Goal: Information Seeking & Learning: Learn about a topic

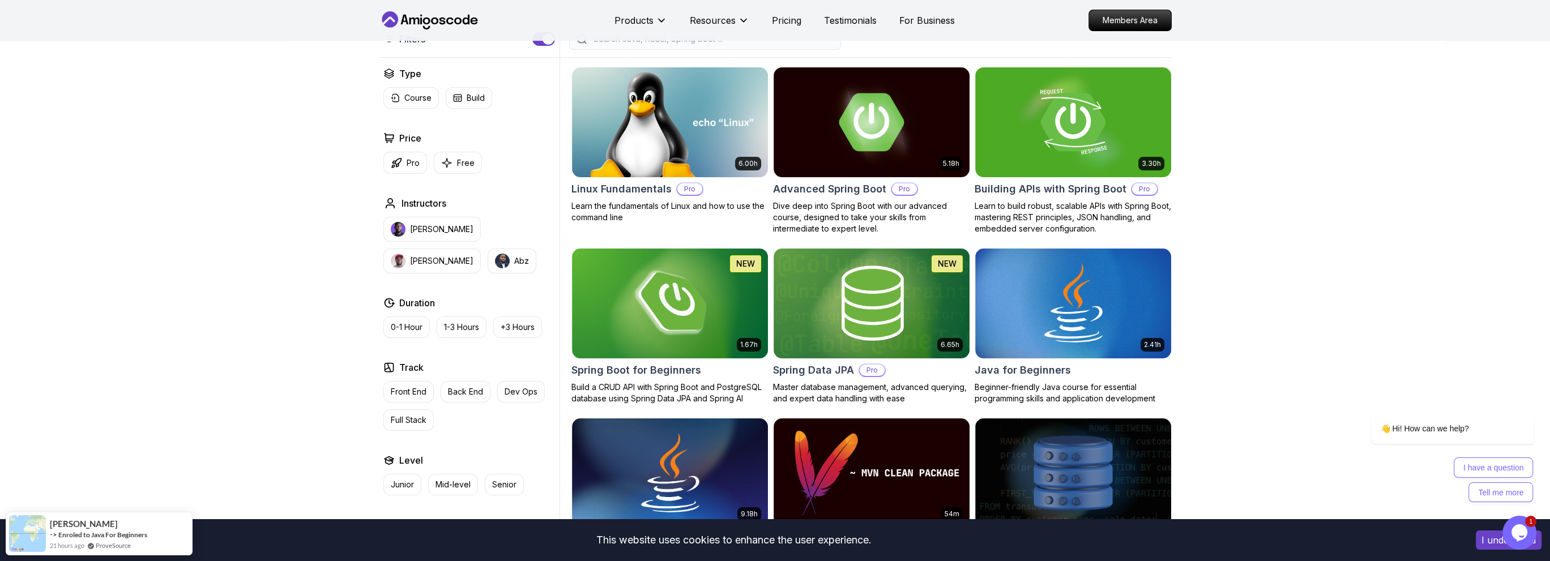
scroll to position [396, 0]
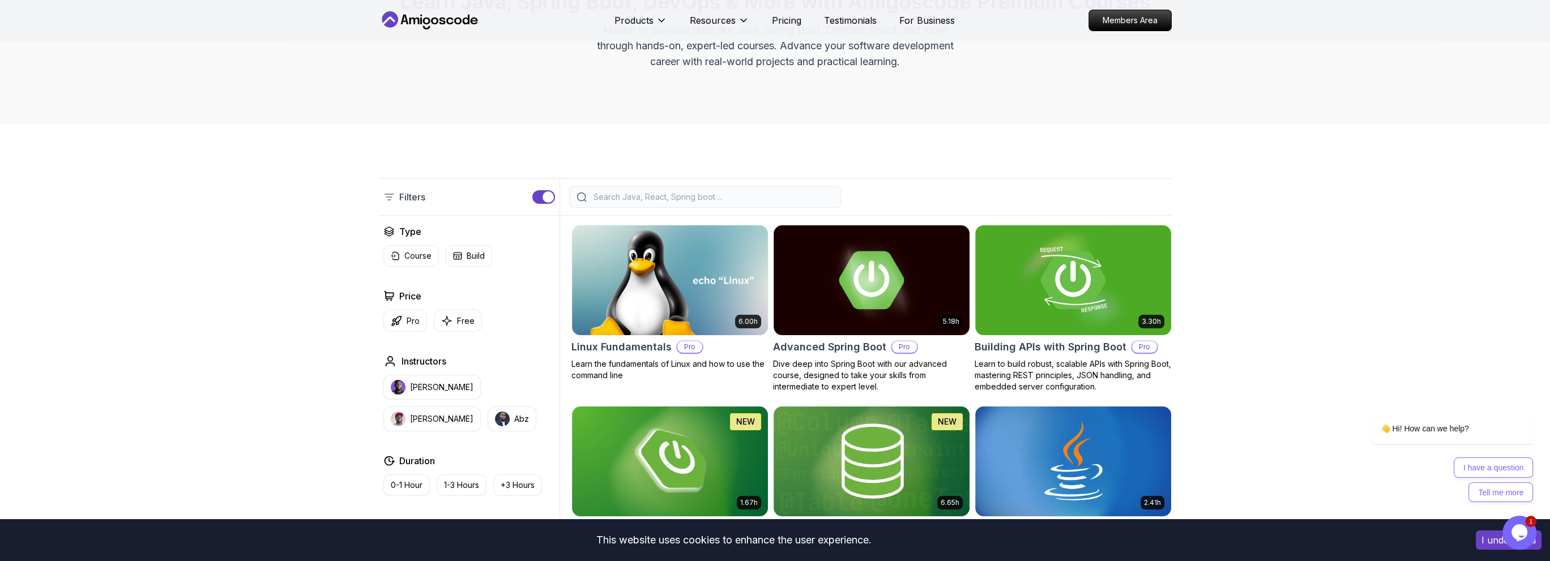
scroll to position [132, 0]
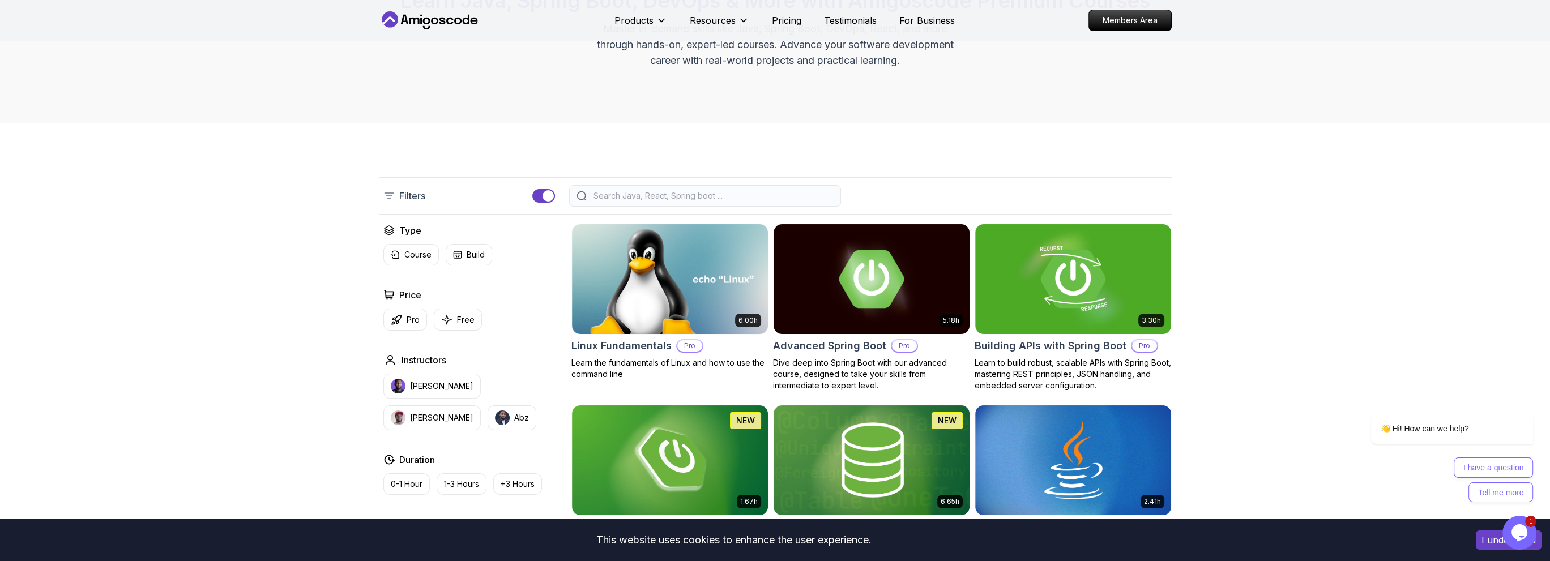
click at [639, 203] on div at bounding box center [705, 196] width 272 height 22
click at [637, 198] on input "search" at bounding box center [712, 195] width 242 height 11
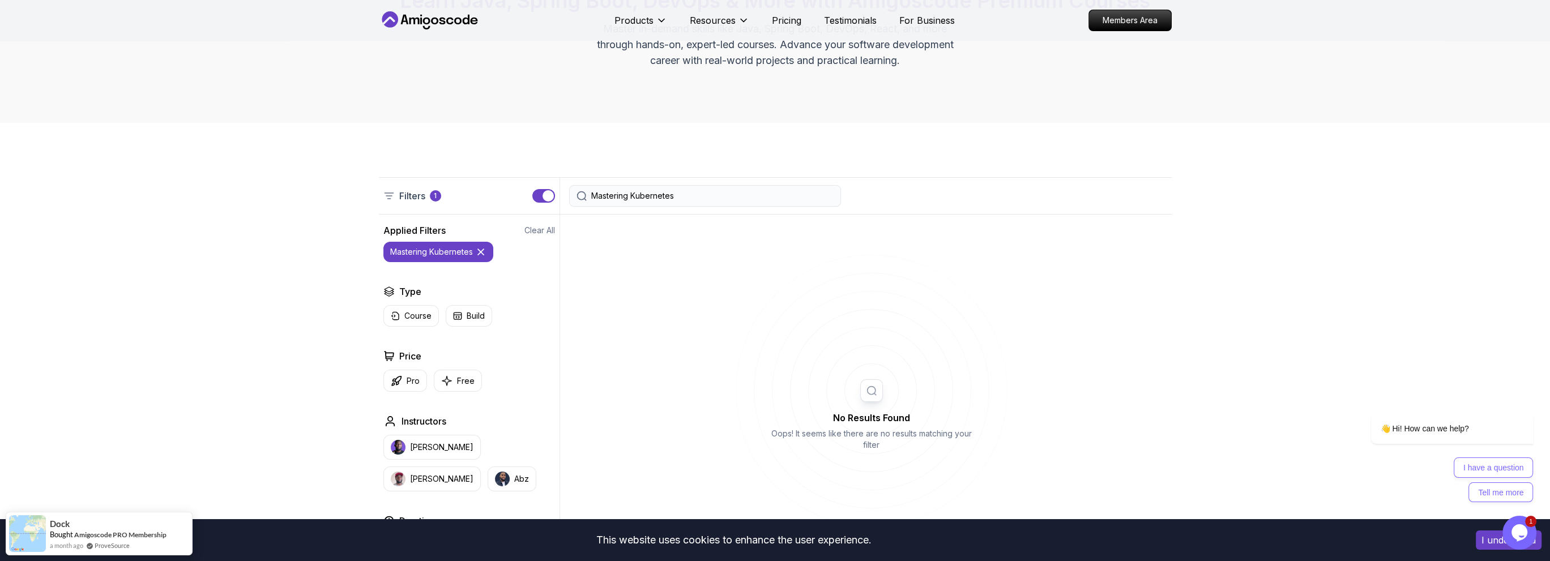
type input "Mastering Kubernetes"
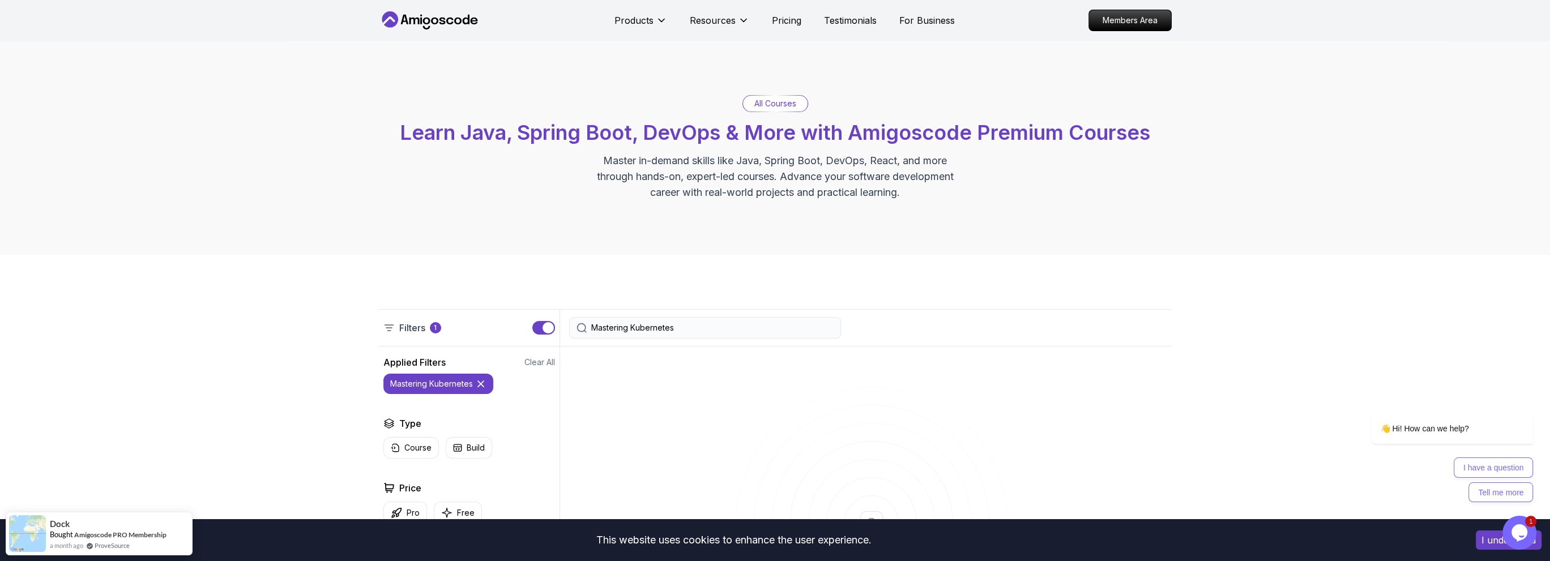
drag, startPoint x: 694, startPoint y: 325, endPoint x: 465, endPoint y: 315, distance: 228.4
click at [465, 315] on div "Filters 1 Mastering Kubernetes" at bounding box center [775, 327] width 793 height 37
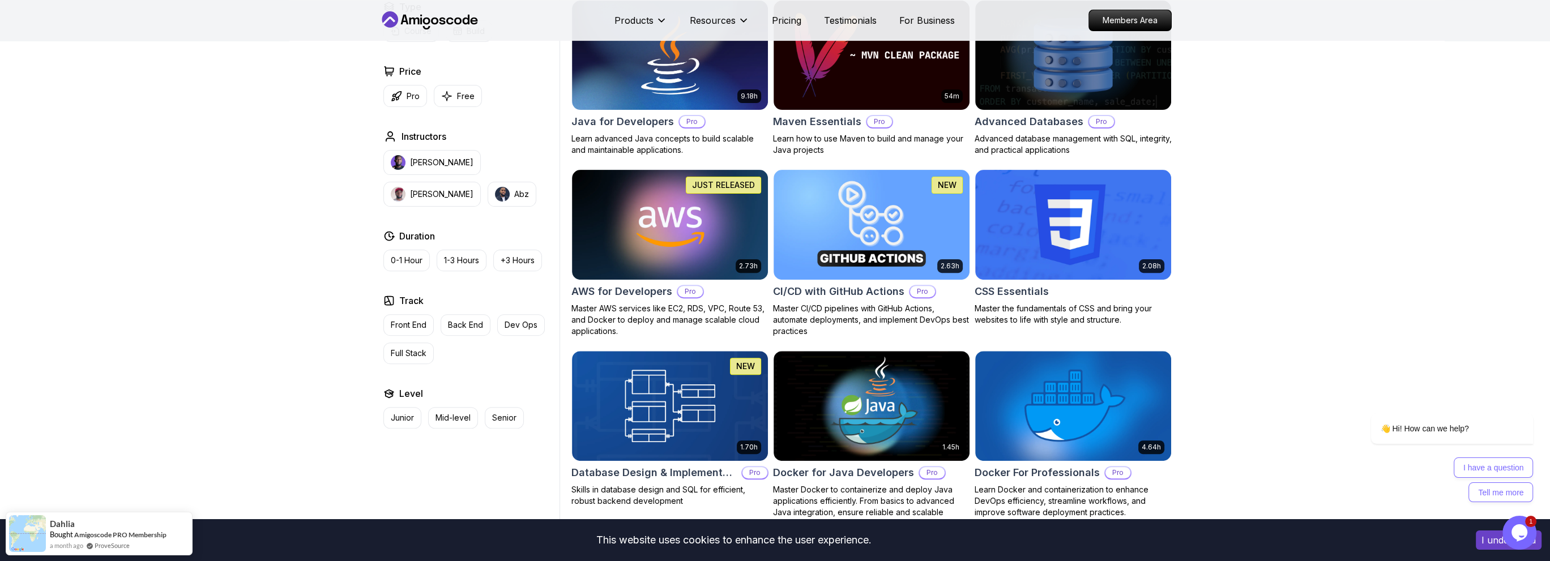
scroll to position [793, 0]
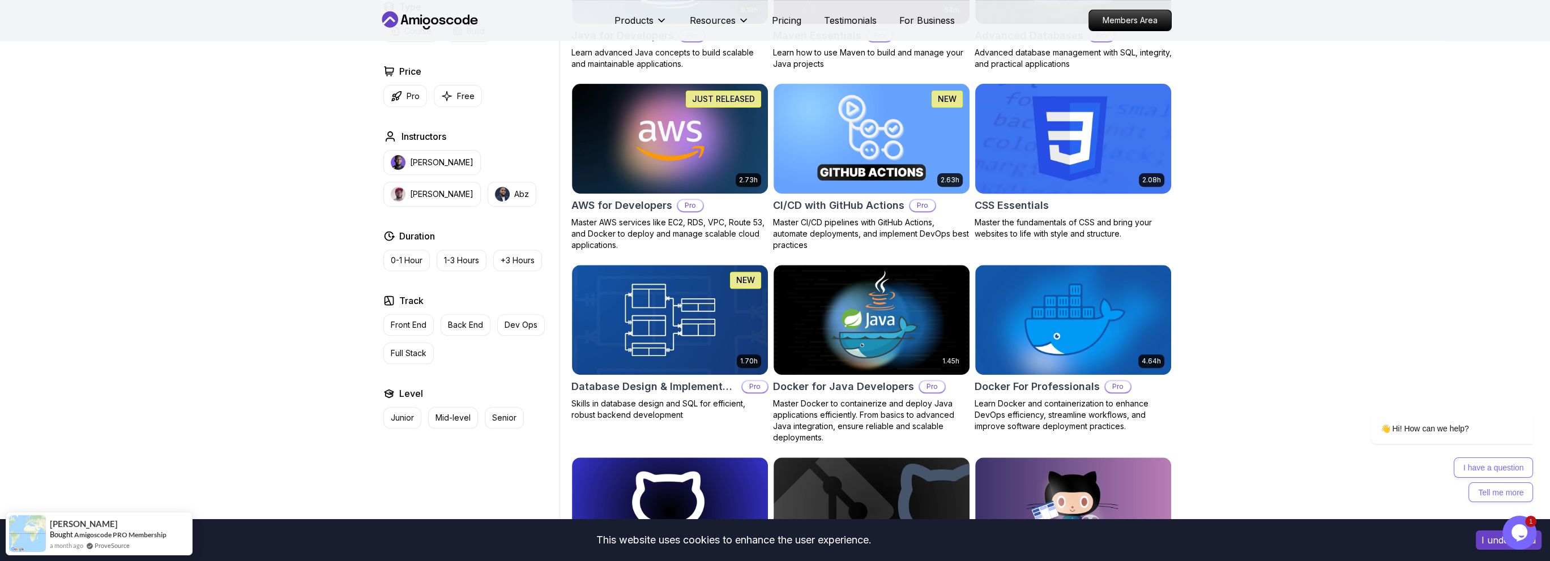
click at [1070, 160] on img at bounding box center [1073, 138] width 206 height 115
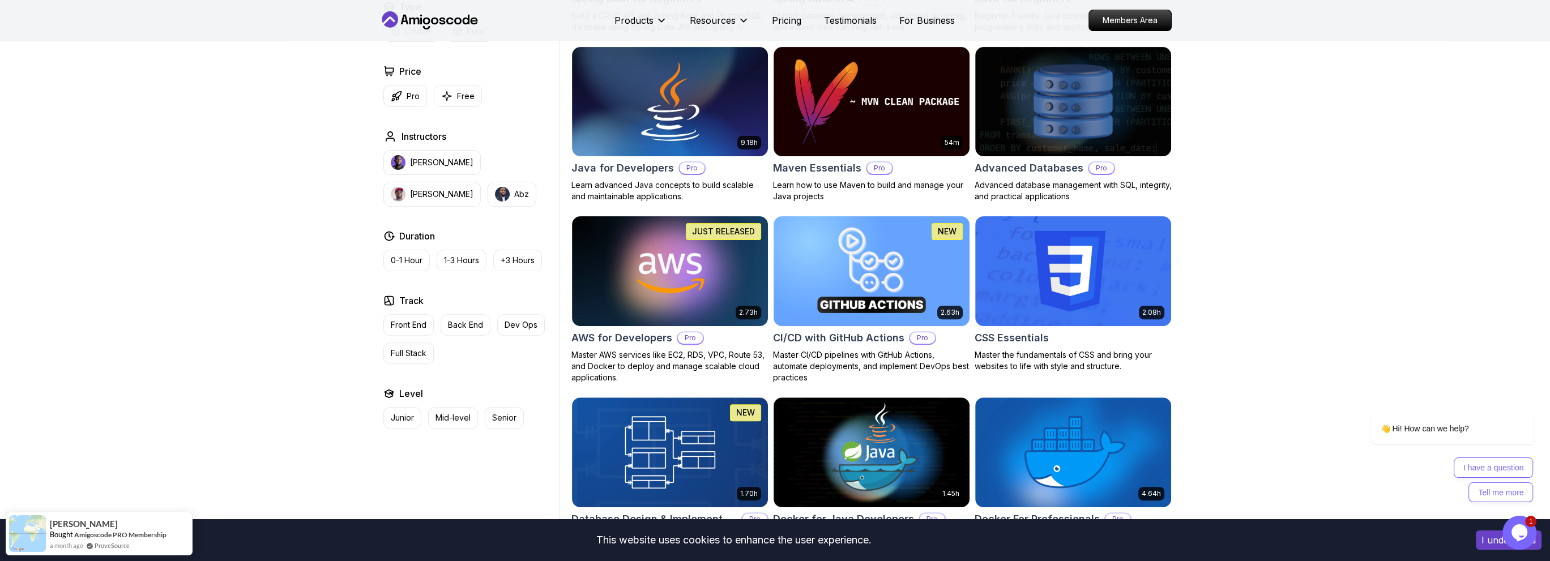
scroll to position [793, 0]
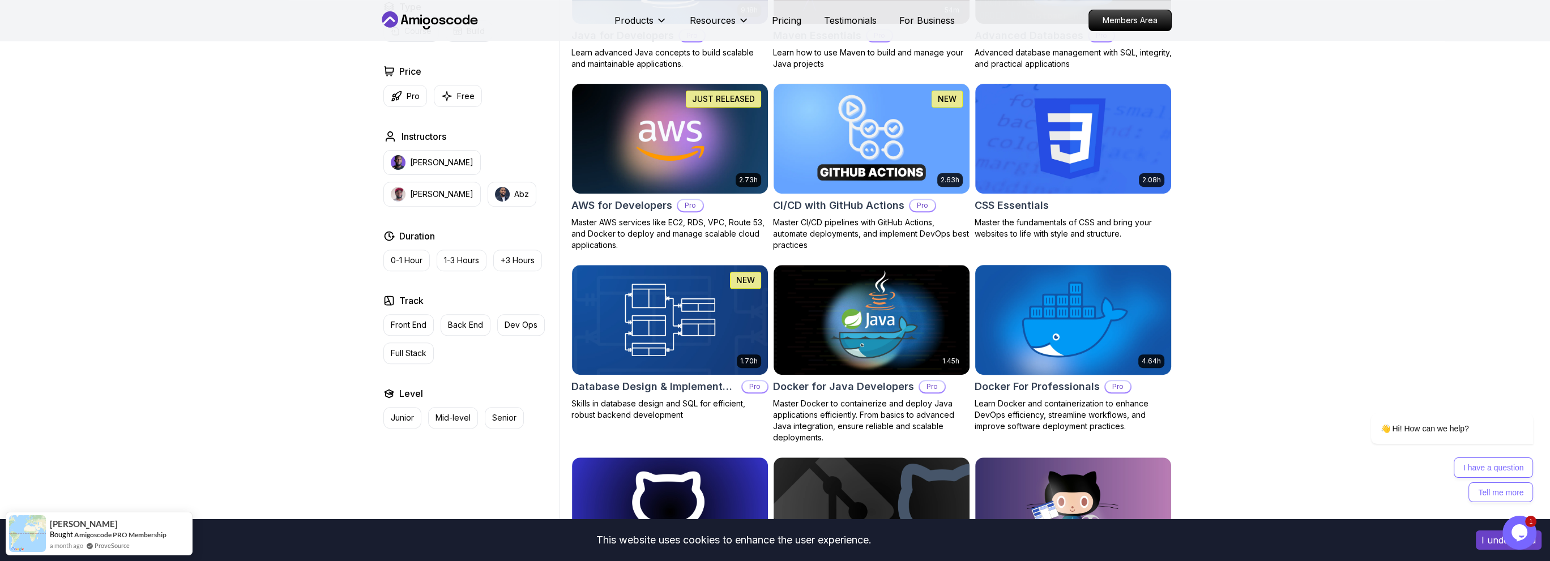
click at [1071, 342] on img at bounding box center [1073, 319] width 206 height 115
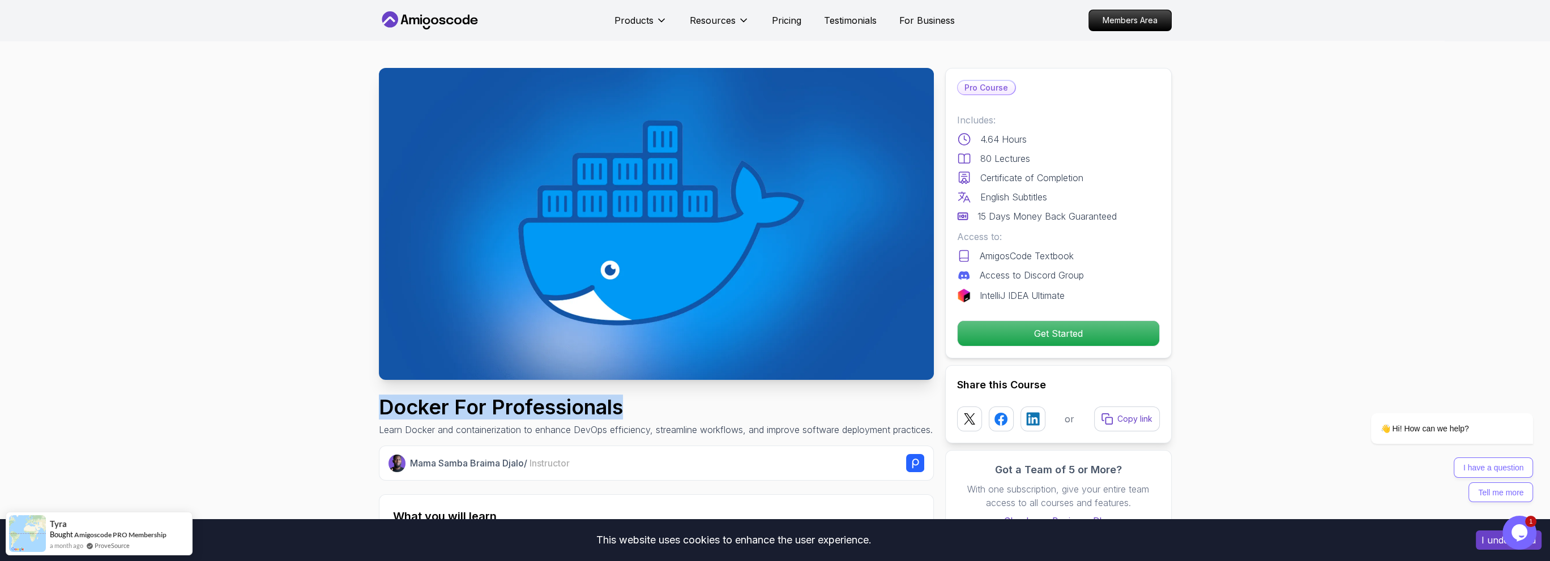
drag, startPoint x: 627, startPoint y: 402, endPoint x: 370, endPoint y: 401, distance: 257.6
copy h1 "Docker For Professionals"
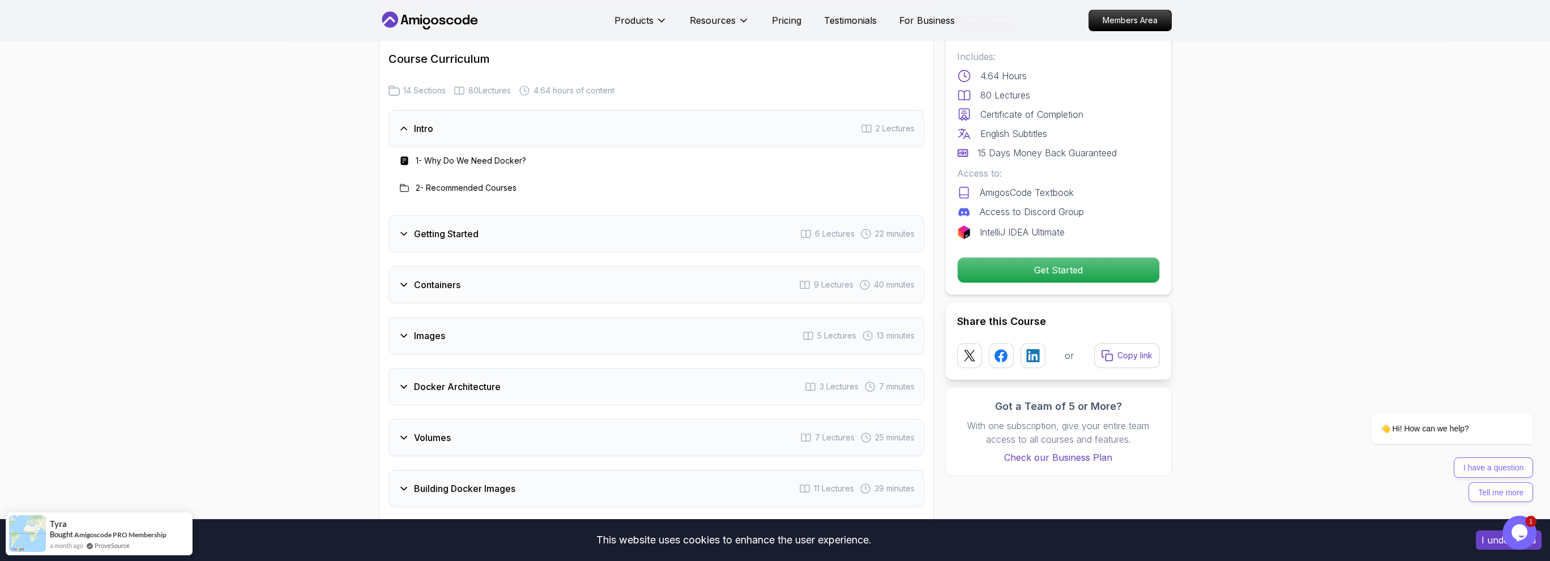
scroll to position [1849, 0]
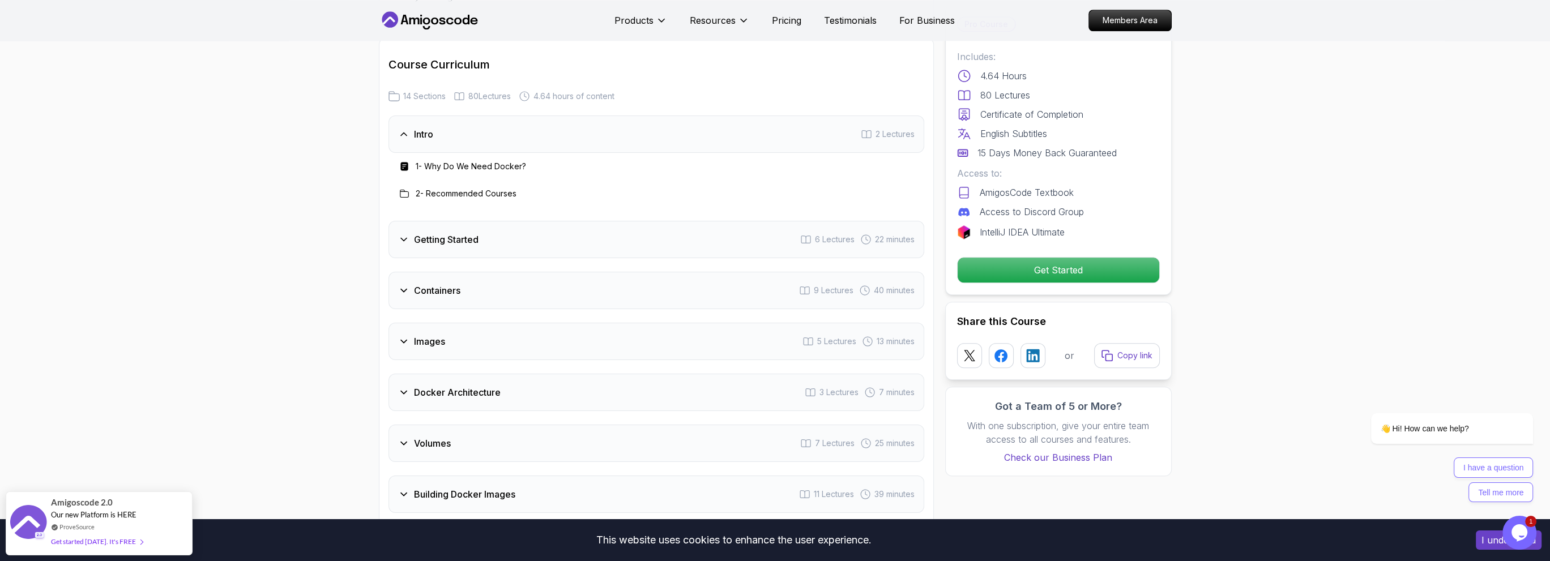
click at [428, 132] on h3 "Intro" at bounding box center [423, 134] width 19 height 14
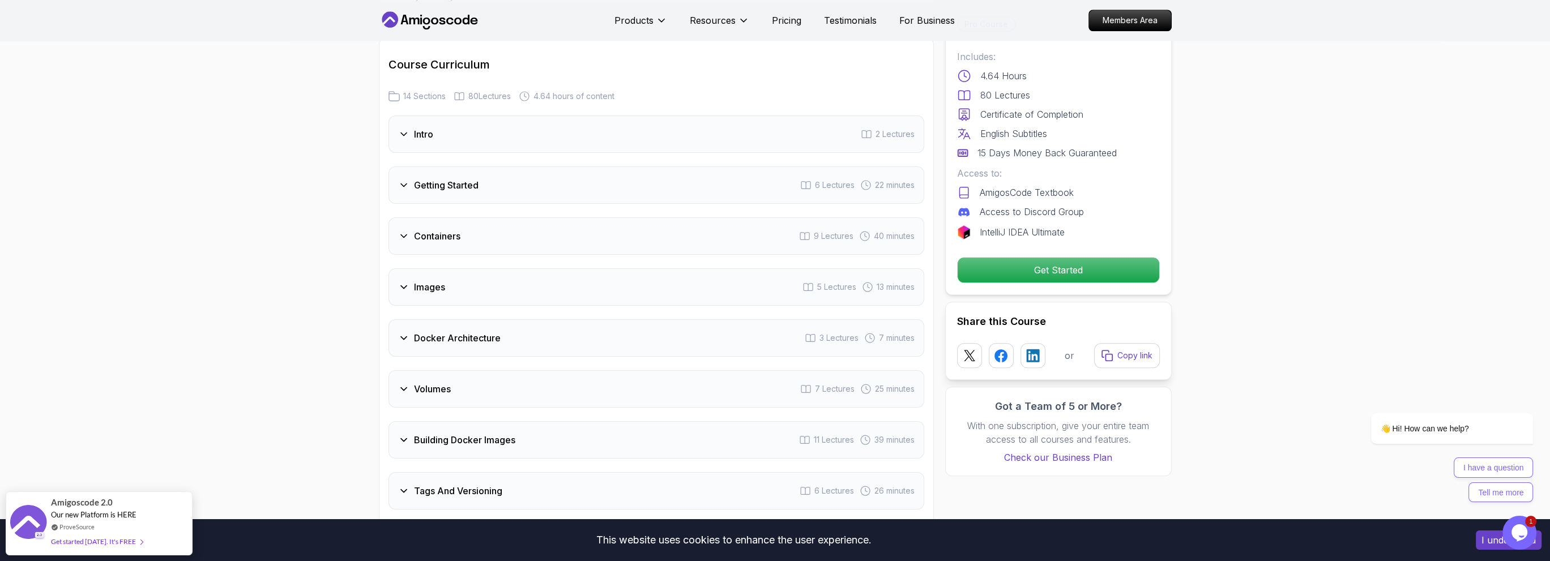
click at [428, 132] on h3 "Intro" at bounding box center [423, 134] width 19 height 14
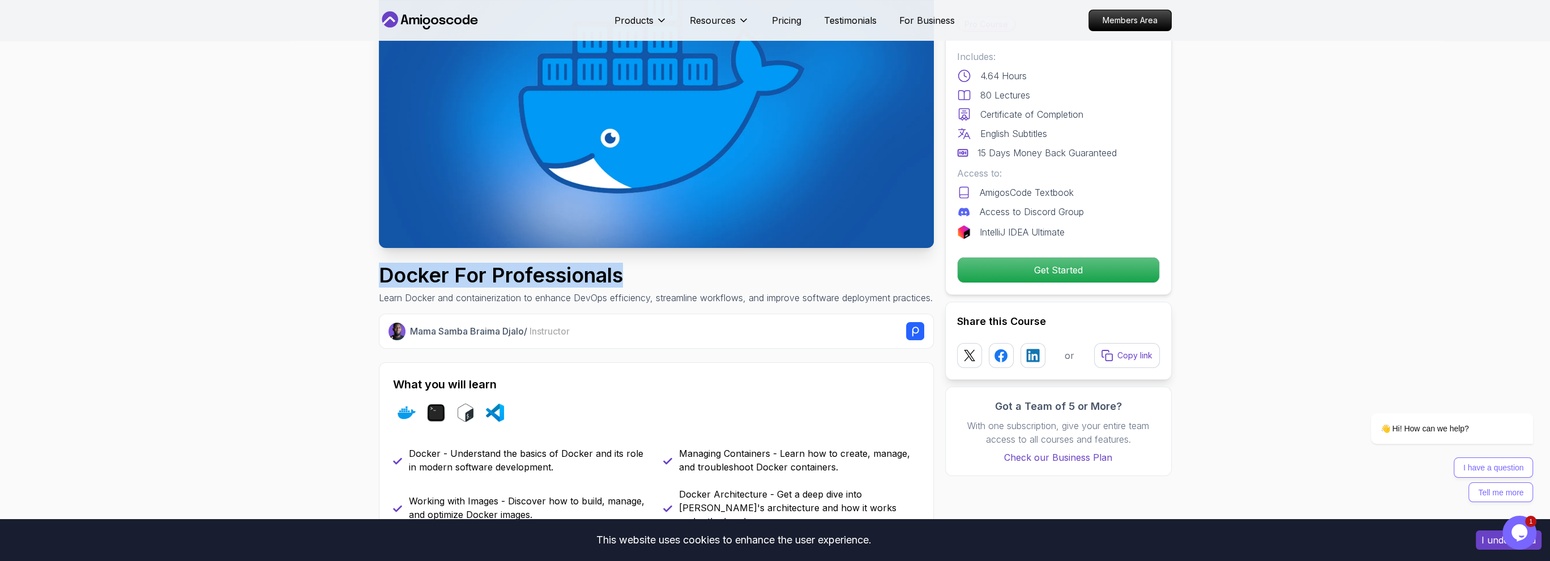
scroll to position [0, 0]
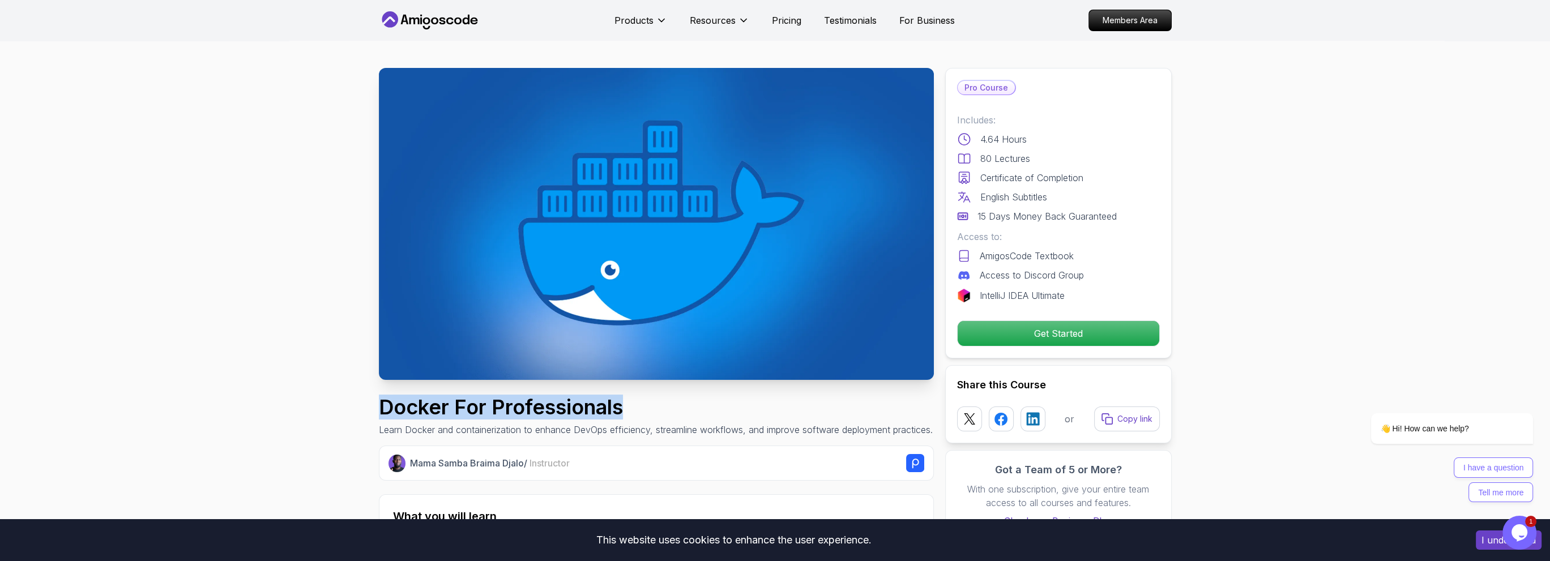
click at [448, 18] on icon at bounding box center [430, 20] width 102 height 18
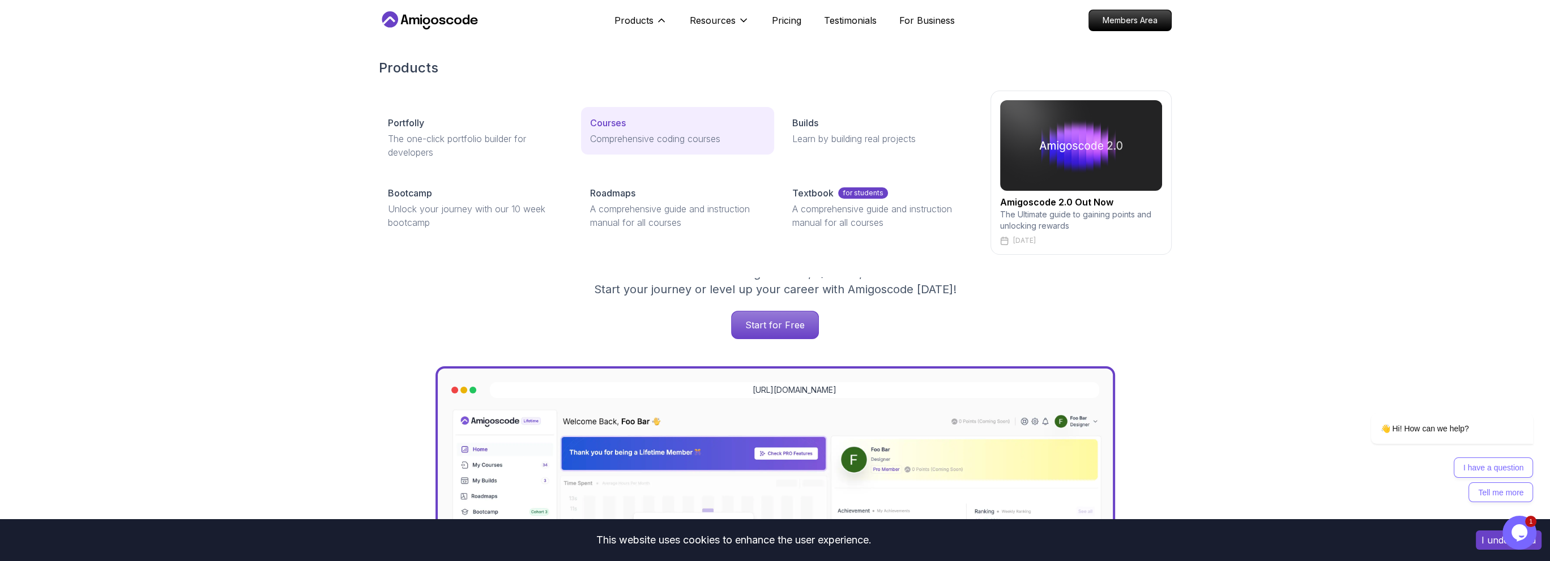
click at [614, 121] on p "Courses" at bounding box center [608, 123] width 36 height 14
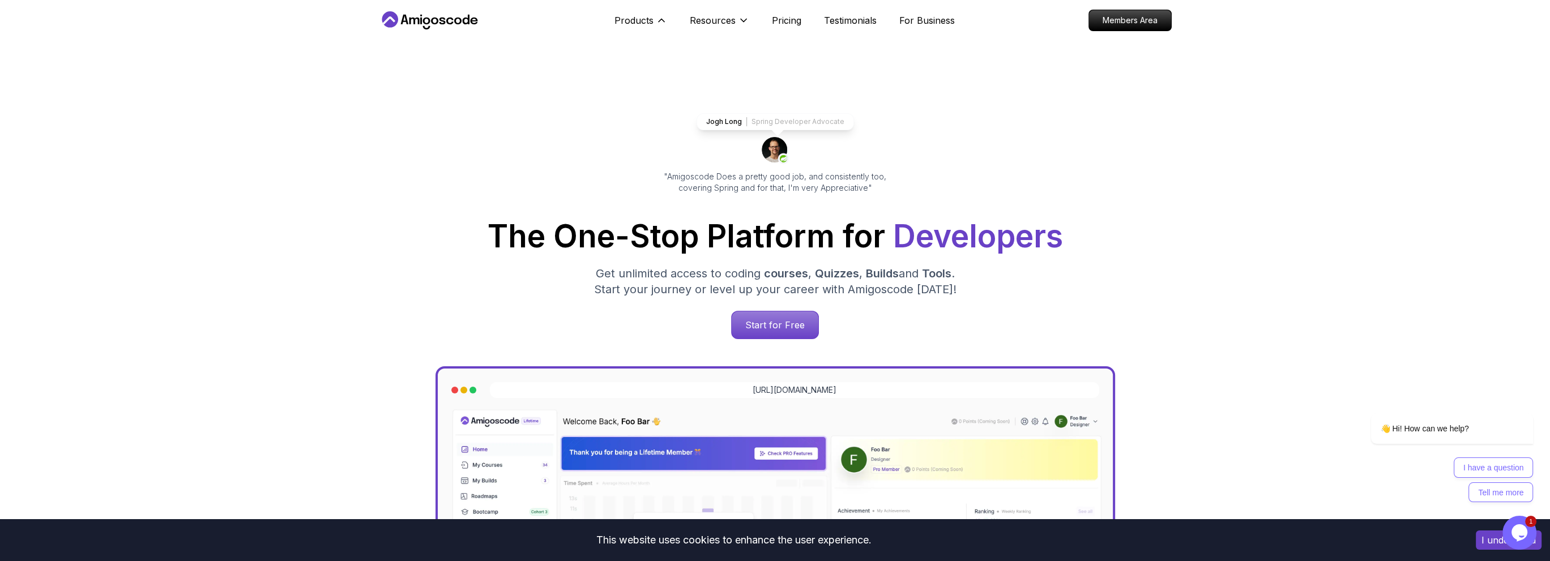
click at [614, 121] on p "Courses" at bounding box center [608, 123] width 36 height 14
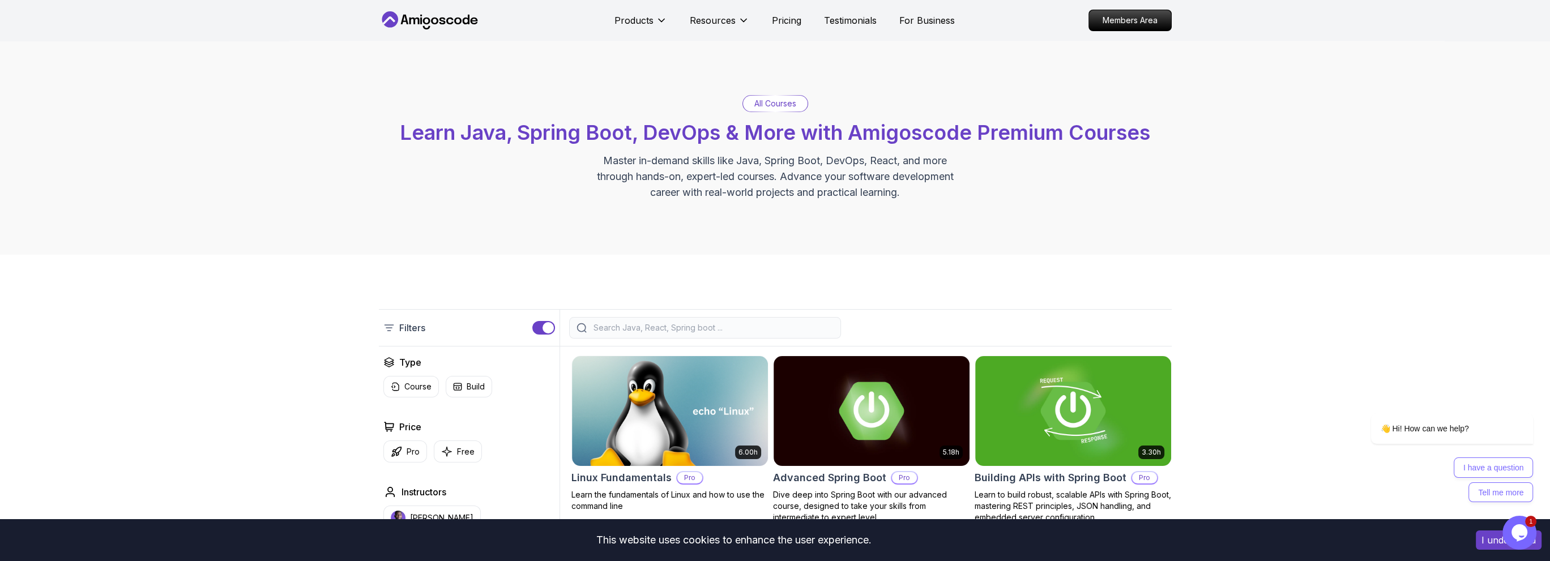
scroll to position [264, 0]
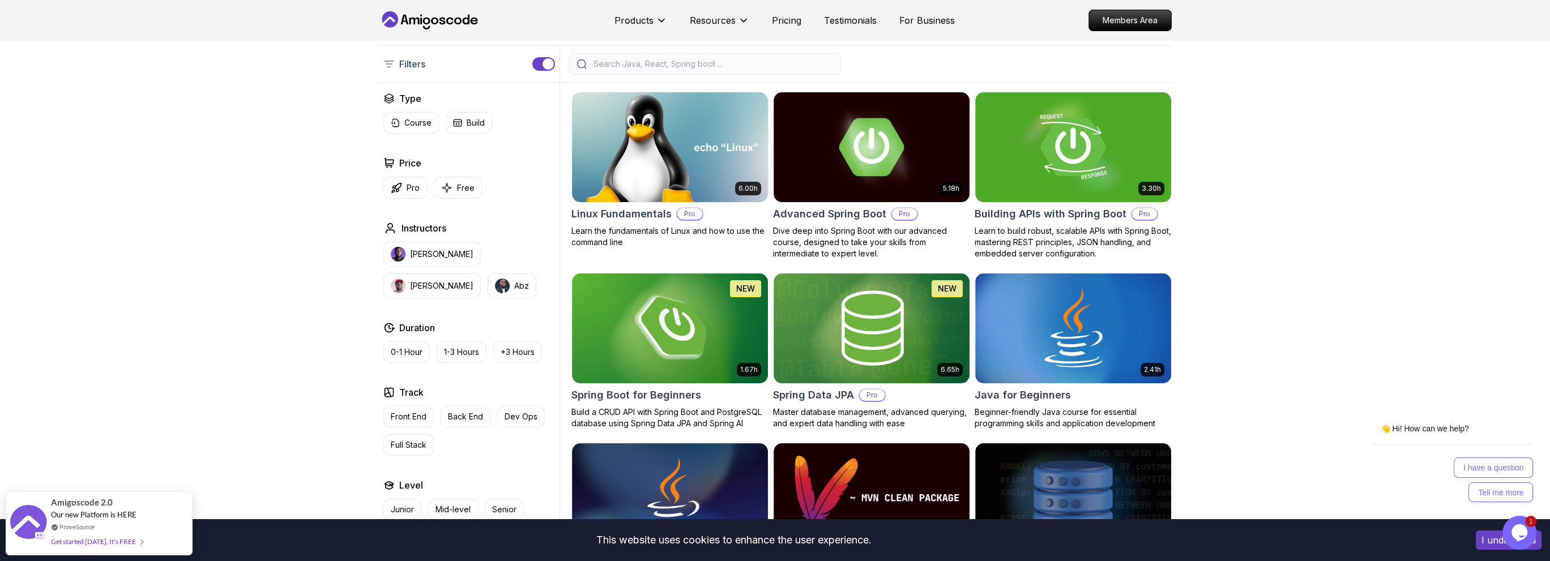
click at [668, 157] on img at bounding box center [670, 146] width 206 height 115
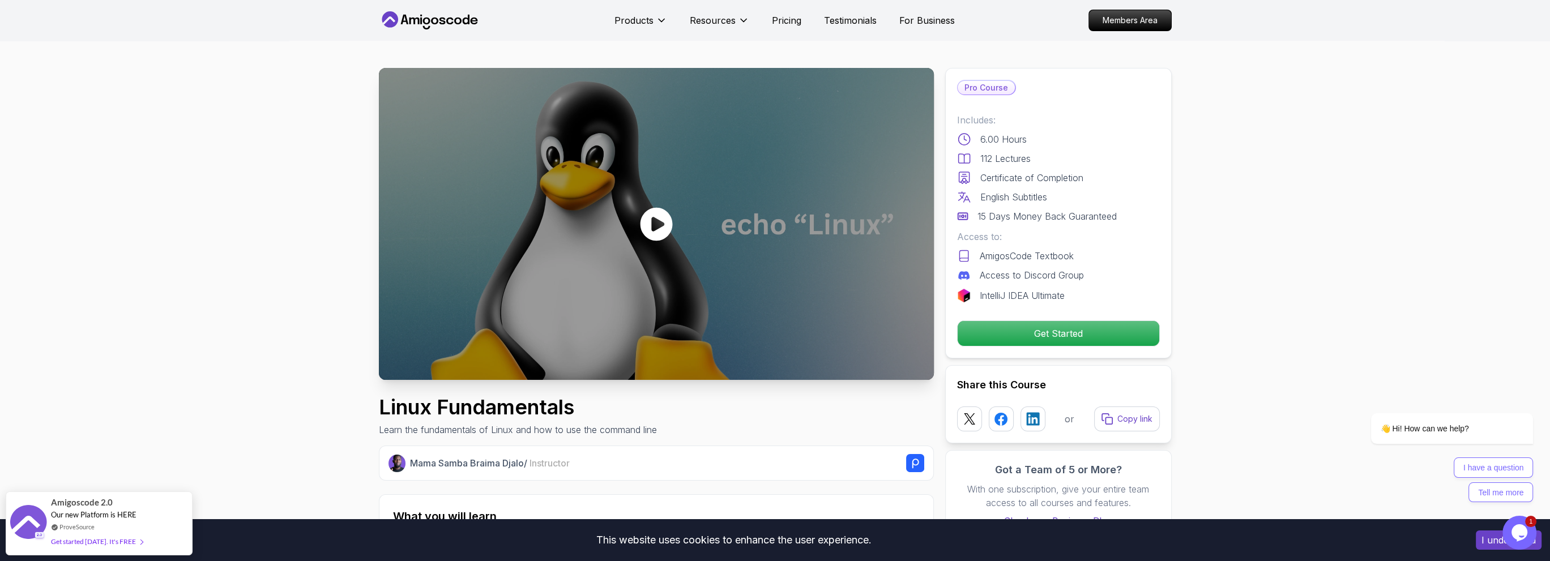
click at [658, 224] on icon at bounding box center [656, 224] width 34 height 34
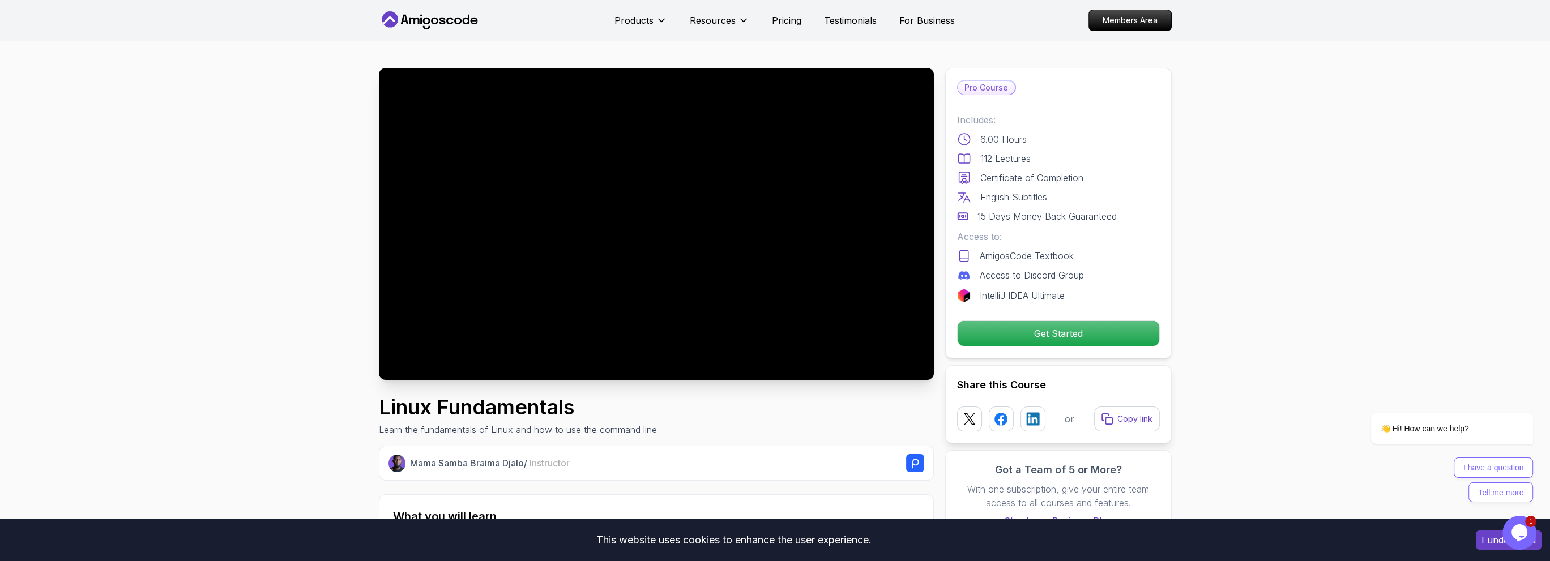
drag, startPoint x: 483, startPoint y: 19, endPoint x: 403, endPoint y: 19, distance: 80.4
click at [403, 19] on nav "Products Resources Pricing Testimonials For Business Members Area" at bounding box center [775, 20] width 793 height 41
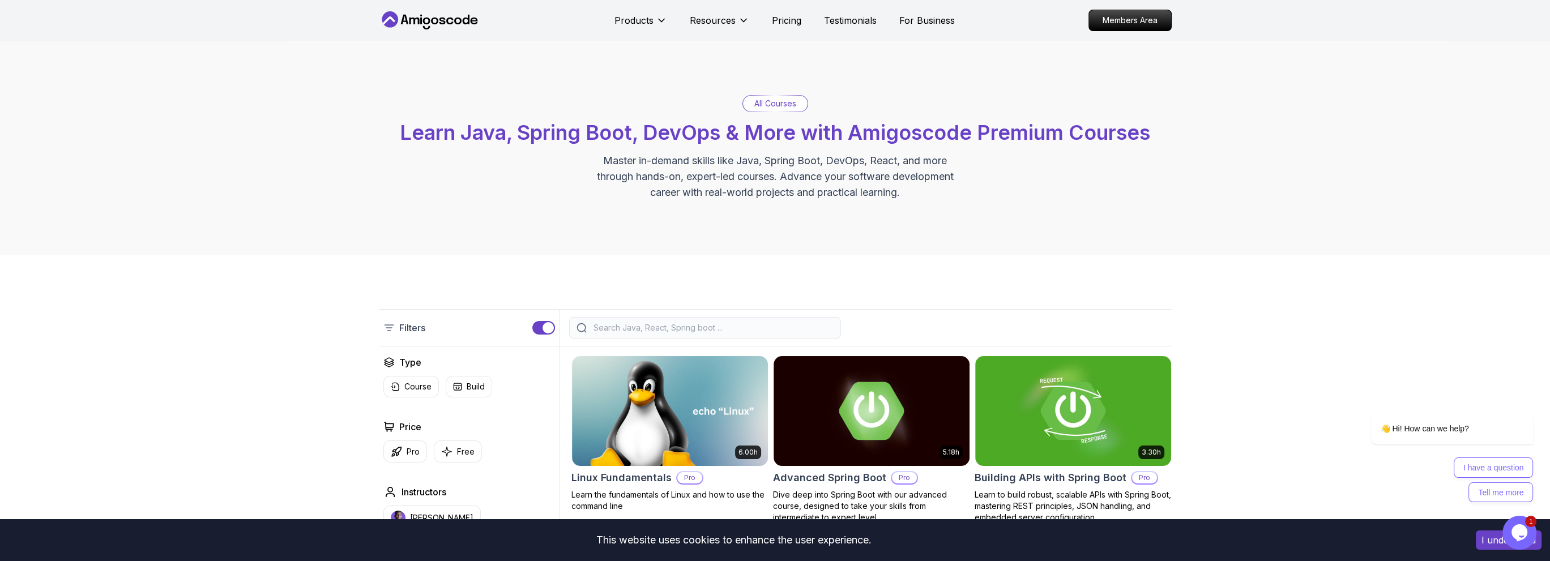
click at [669, 330] on input "search" at bounding box center [712, 327] width 242 height 11
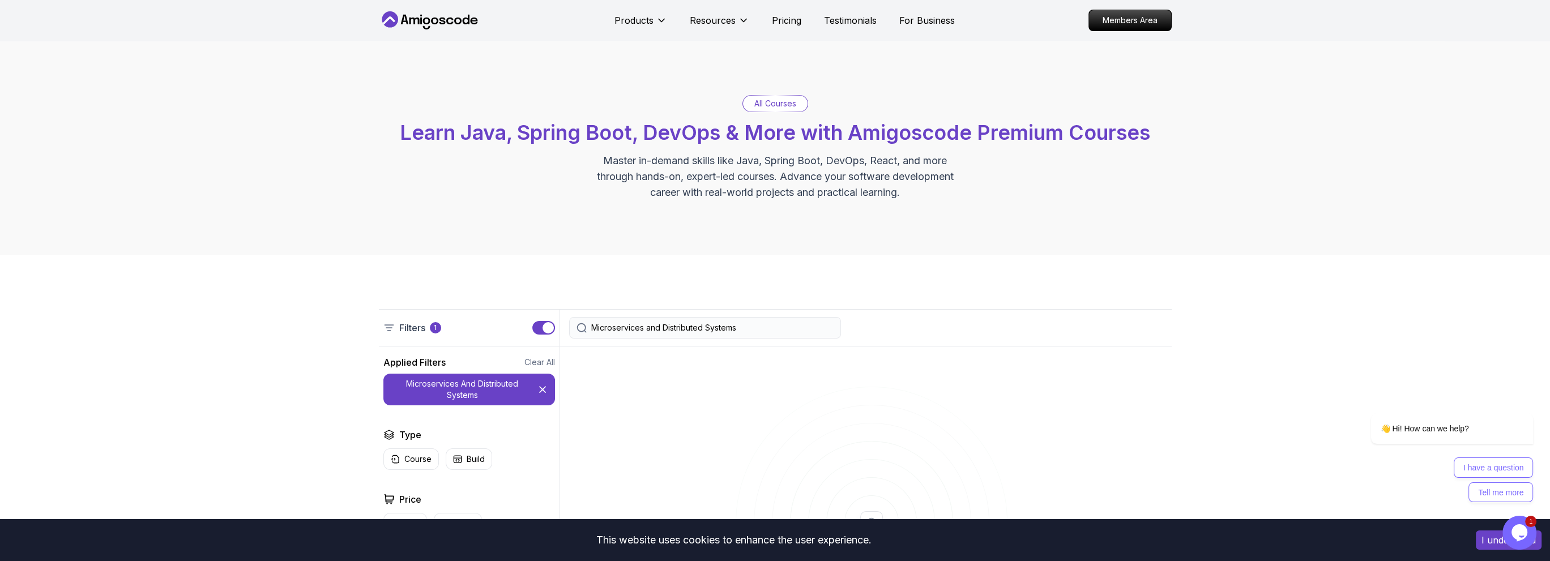
scroll to position [132, 0]
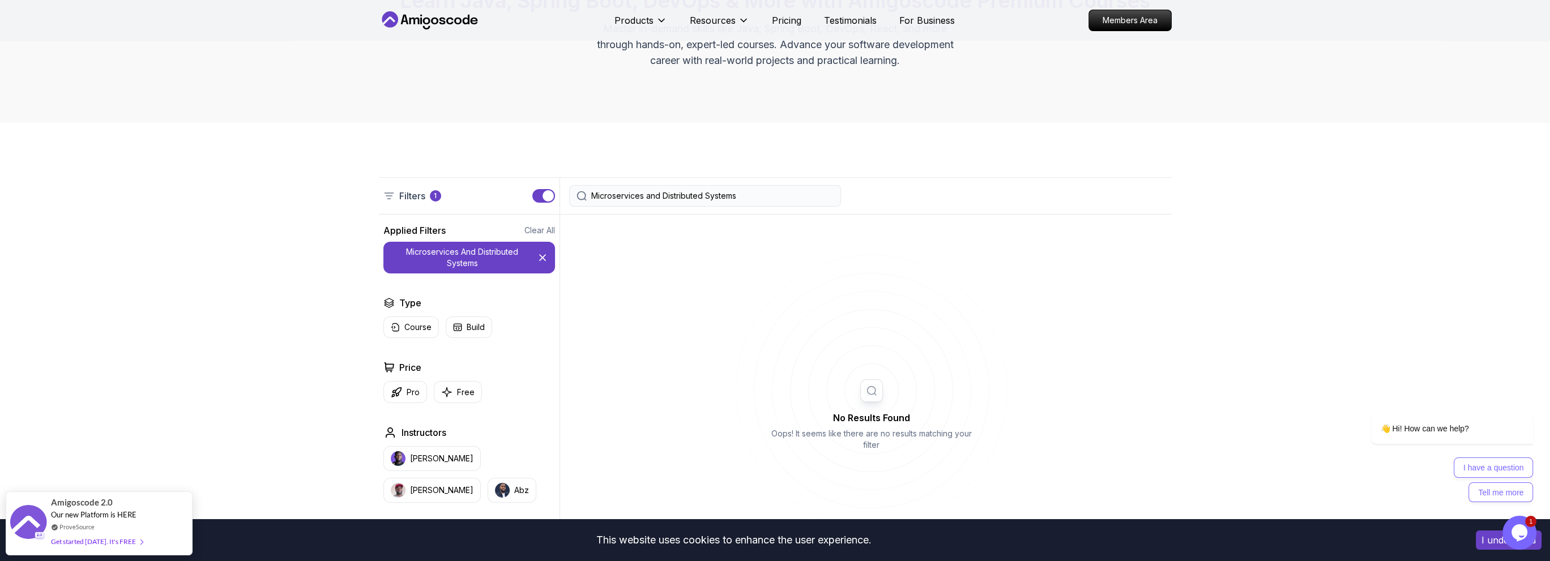
drag, startPoint x: 704, startPoint y: 194, endPoint x: 487, endPoint y: 181, distance: 217.8
click at [503, 185] on div "Filters 1 Microservices and Distributed Systems" at bounding box center [775, 195] width 793 height 37
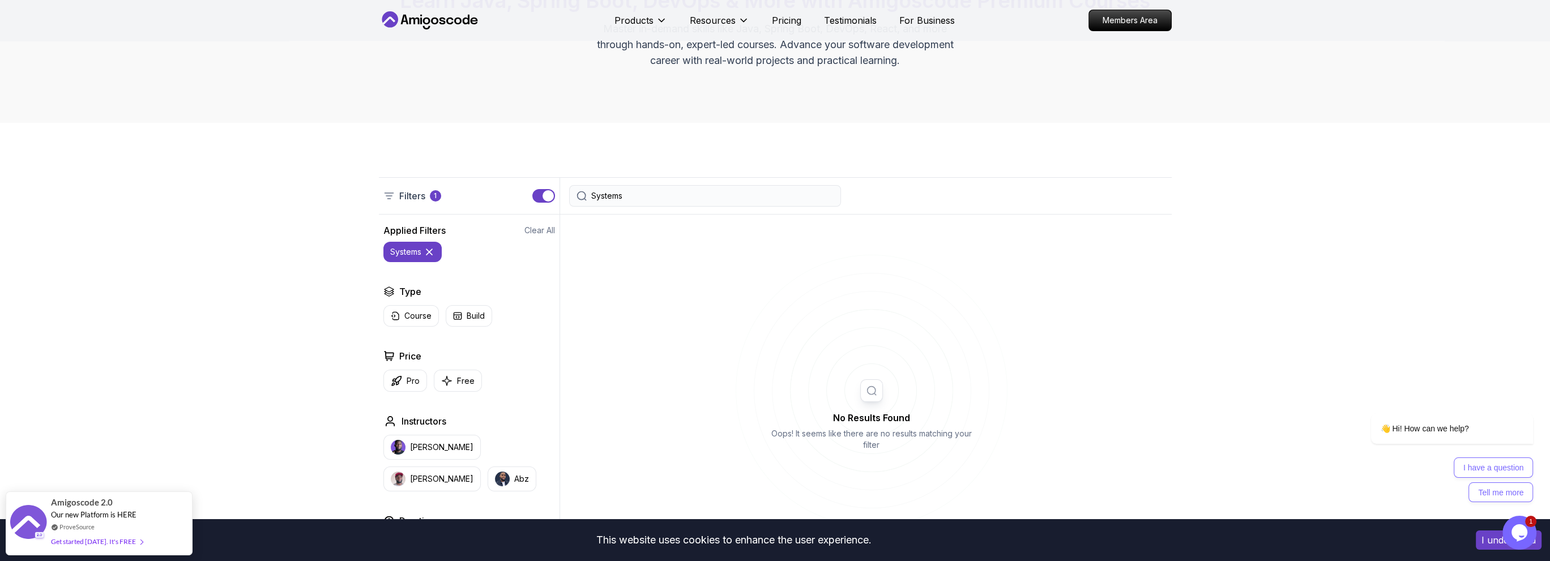
type input "Systems"
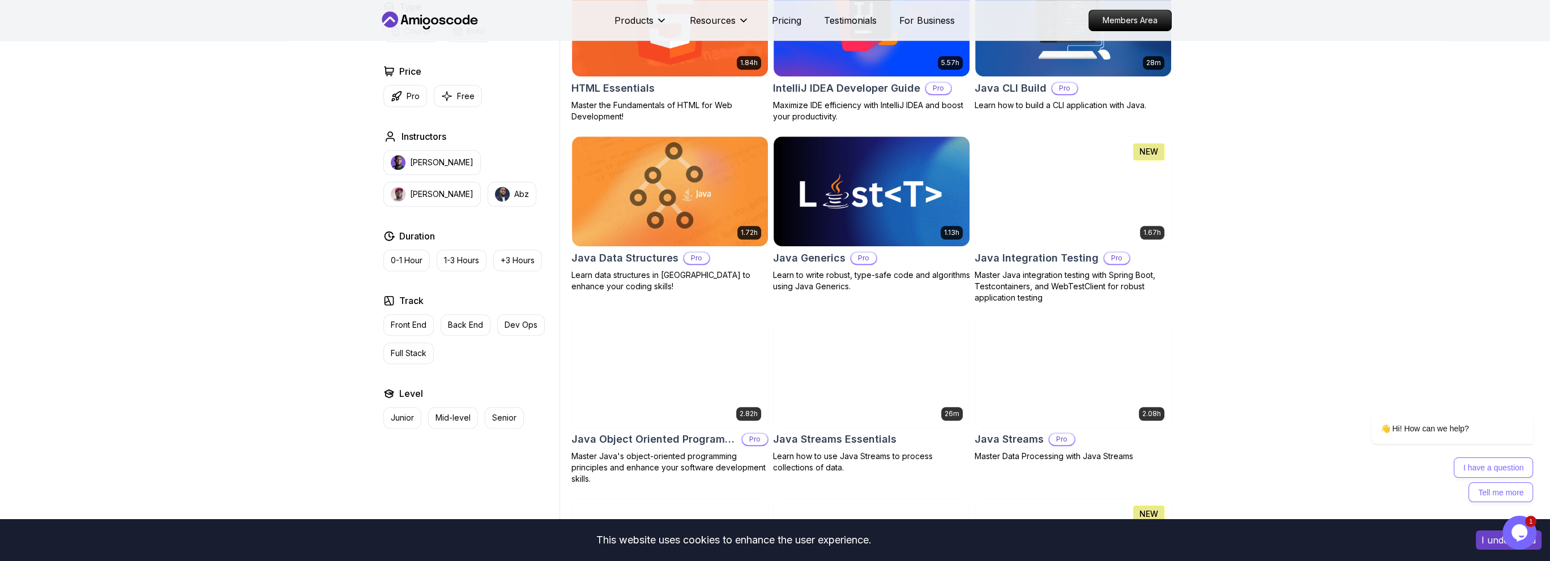
scroll to position [1453, 0]
